Goal: Communication & Community: Connect with others

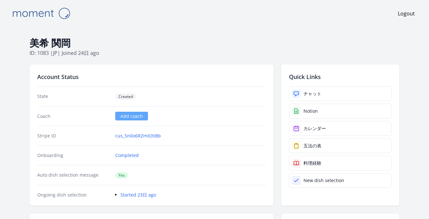
click at [298, 73] on h2 "Quick Links" at bounding box center [340, 76] width 103 height 9
click at [312, 87] on link "チャット" at bounding box center [340, 93] width 103 height 15
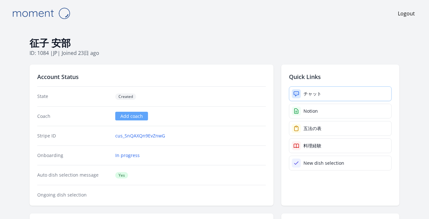
click at [315, 92] on div "チャット" at bounding box center [313, 94] width 18 height 6
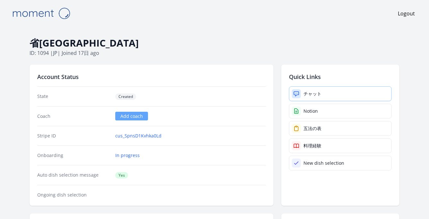
click at [317, 92] on div "チャット" at bounding box center [313, 94] width 18 height 6
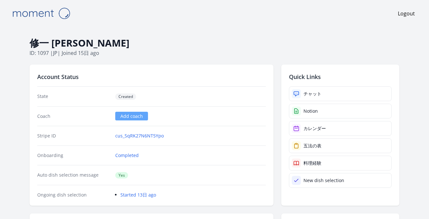
click at [317, 77] on h2 "Quick Links" at bounding box center [340, 76] width 103 height 9
click at [329, 93] on link "チャット" at bounding box center [340, 93] width 103 height 15
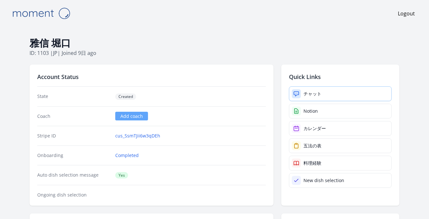
click at [305, 80] on div "Quick Links チャット Notion カレンダー 五法の表 料理経験 New dish selection" at bounding box center [341, 135] width 118 height 141
click at [319, 93] on div "チャット" at bounding box center [313, 94] width 18 height 6
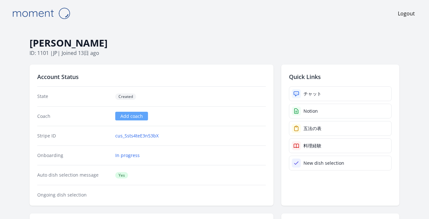
click at [317, 77] on h2 "Quick Links" at bounding box center [340, 76] width 103 height 9
click at [320, 89] on link "チャット" at bounding box center [340, 93] width 103 height 15
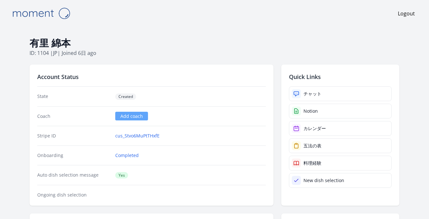
click at [318, 82] on div "Quick Links チャット Notion カレンダー 五法の表 料理経験 New dish selection" at bounding box center [341, 135] width 118 height 141
click at [323, 89] on link "チャット" at bounding box center [340, 93] width 103 height 15
click at [328, 87] on link "チャット" at bounding box center [340, 93] width 103 height 15
click at [322, 88] on link "チャット" at bounding box center [340, 93] width 103 height 15
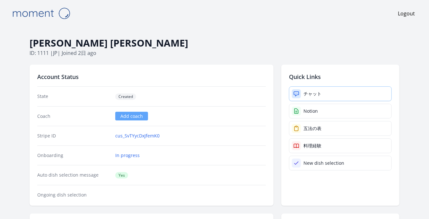
click at [326, 93] on link "チャット" at bounding box center [340, 93] width 103 height 15
